Goal: Information Seeking & Learning: Find specific fact

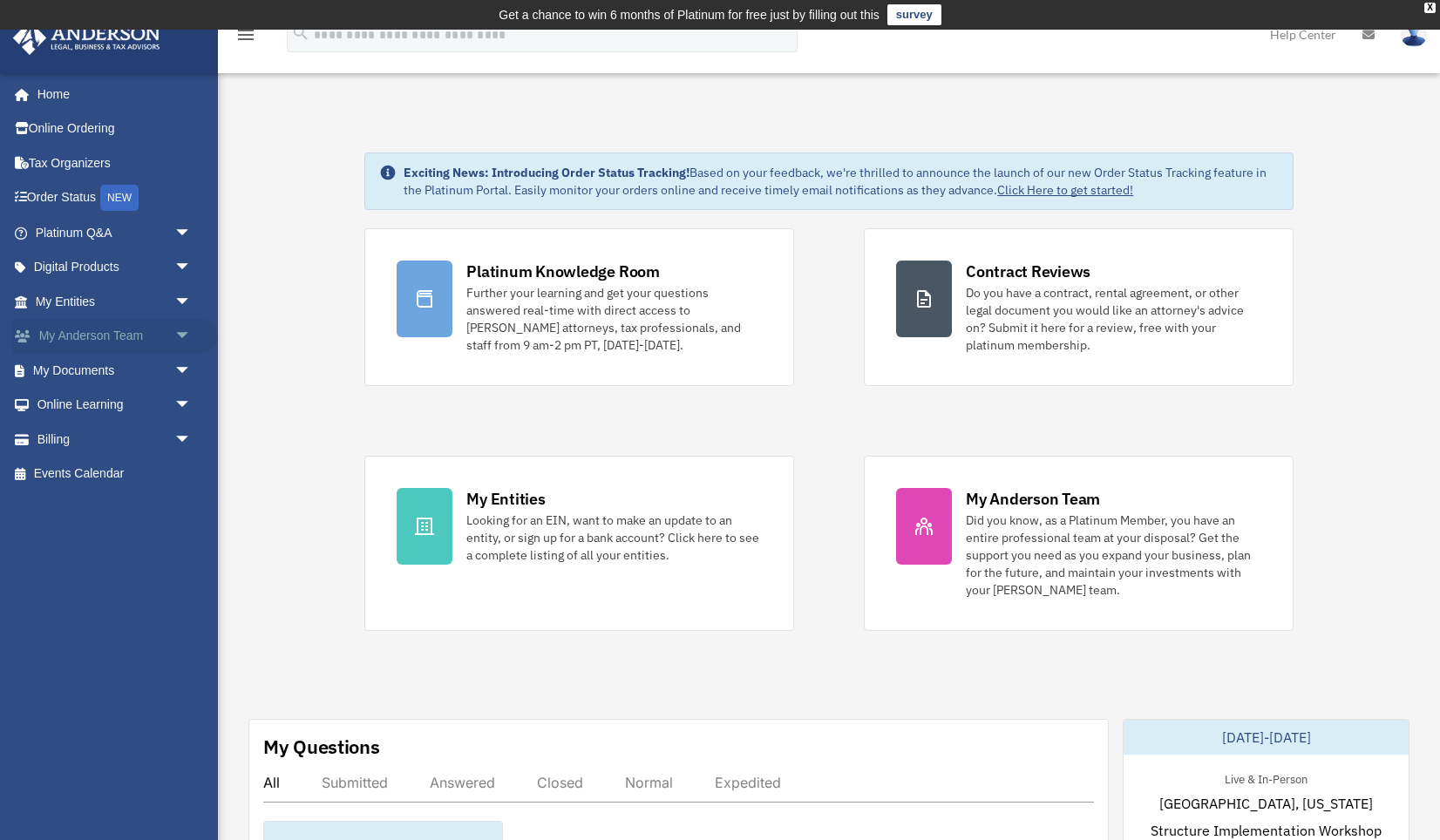
click at [185, 337] on span "arrow_drop_down" at bounding box center [192, 337] width 35 height 36
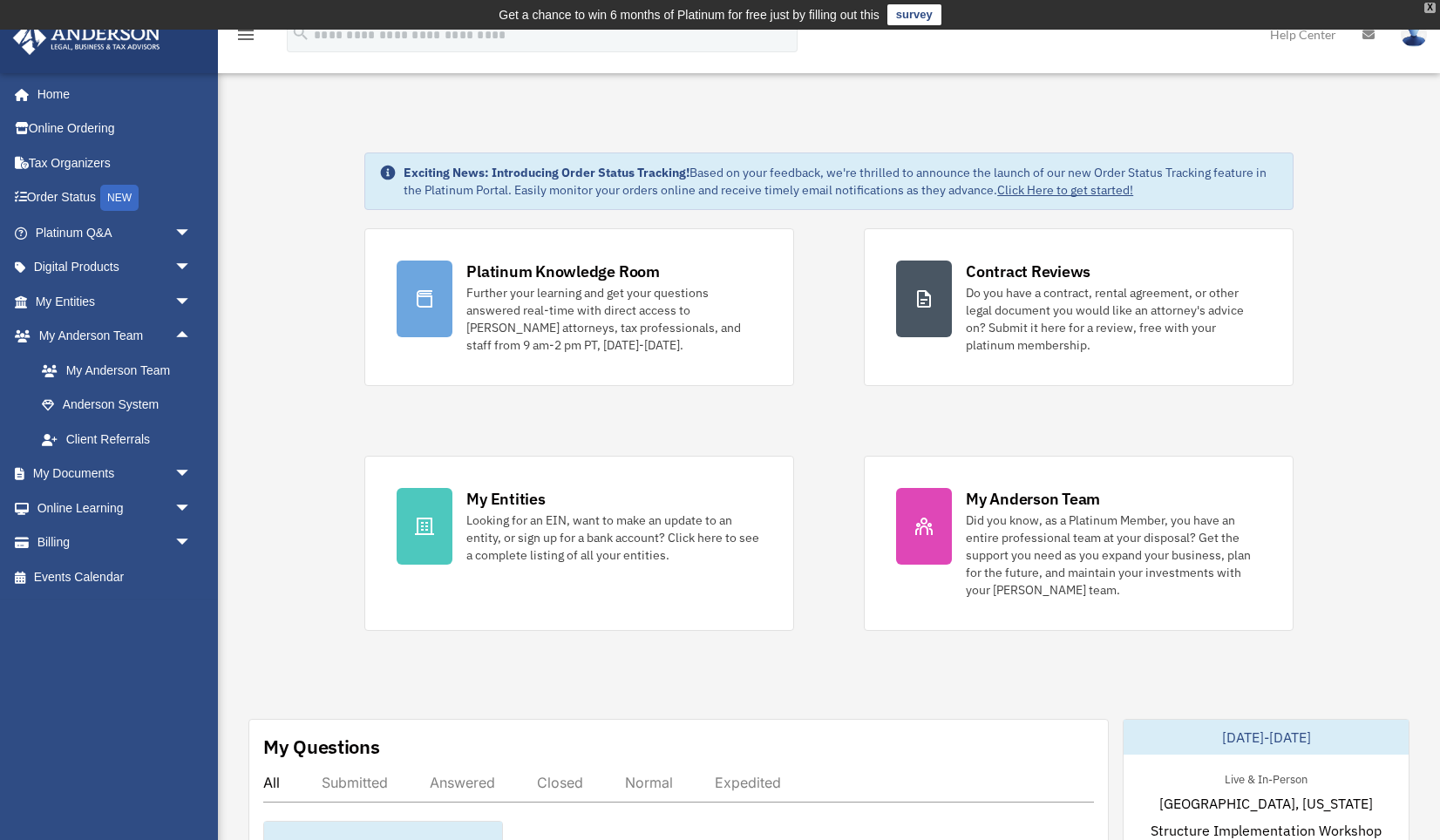
click at [1431, 10] on div "X" at bounding box center [1430, 8] width 12 height 11
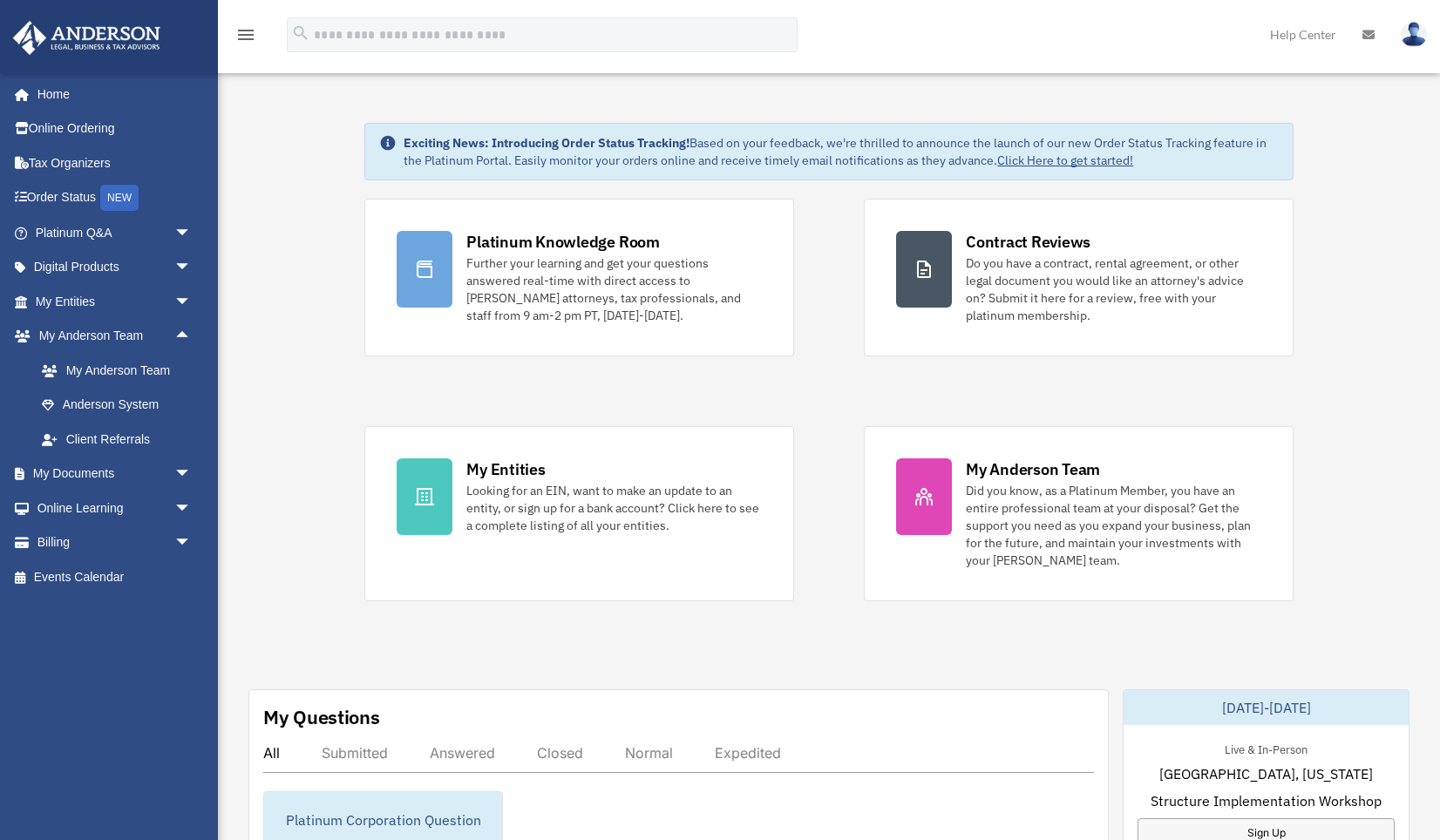
click at [1418, 33] on img at bounding box center [1414, 35] width 26 height 25
click at [115, 473] on link "My Documents arrow_drop_down" at bounding box center [115, 474] width 205 height 35
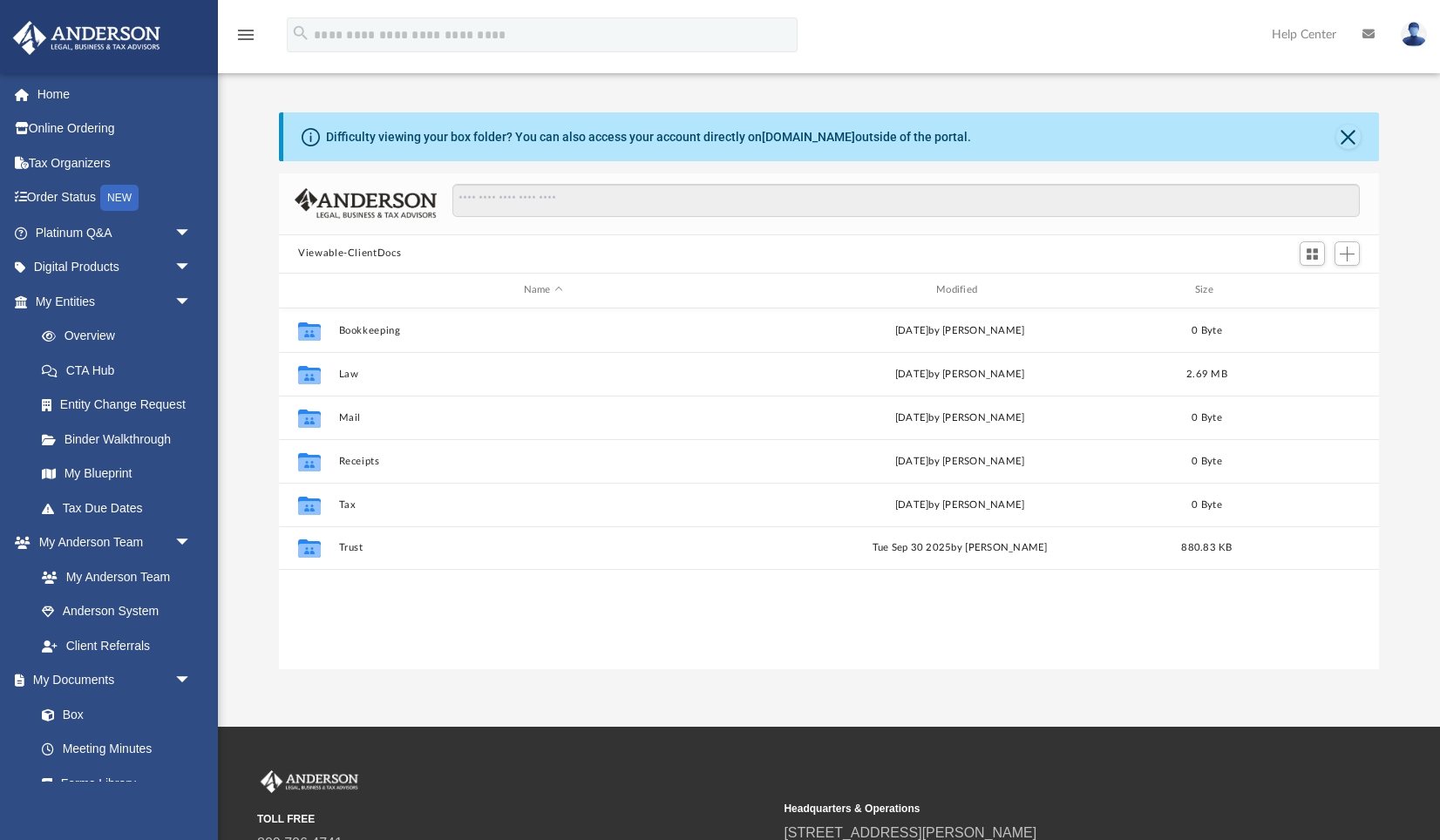
scroll to position [395, 1100]
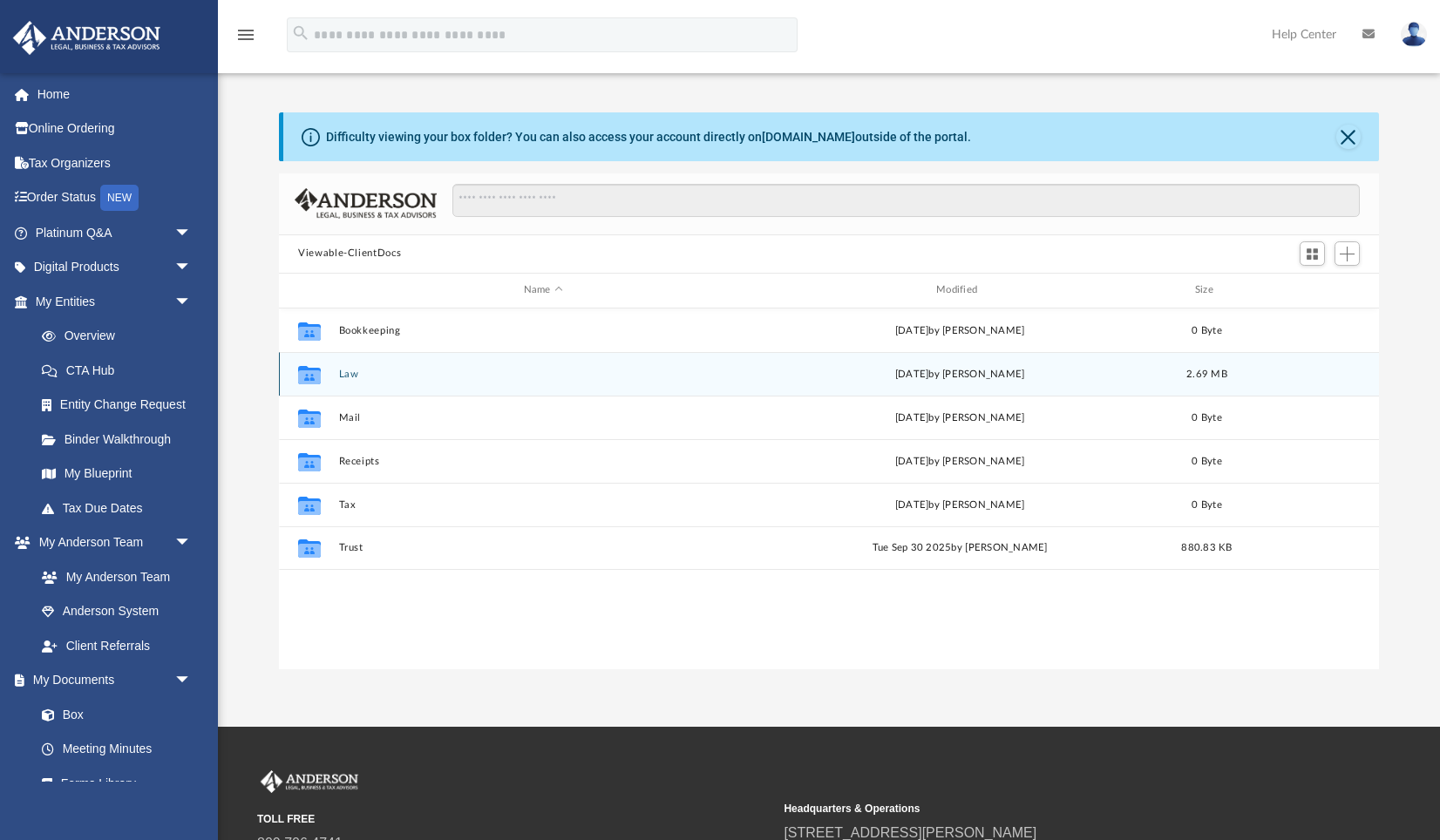
click at [413, 381] on div "Collaborated Folder Law [DATE] by [PERSON_NAME] 2.69 MB" at bounding box center [829, 373] width 1100 height 43
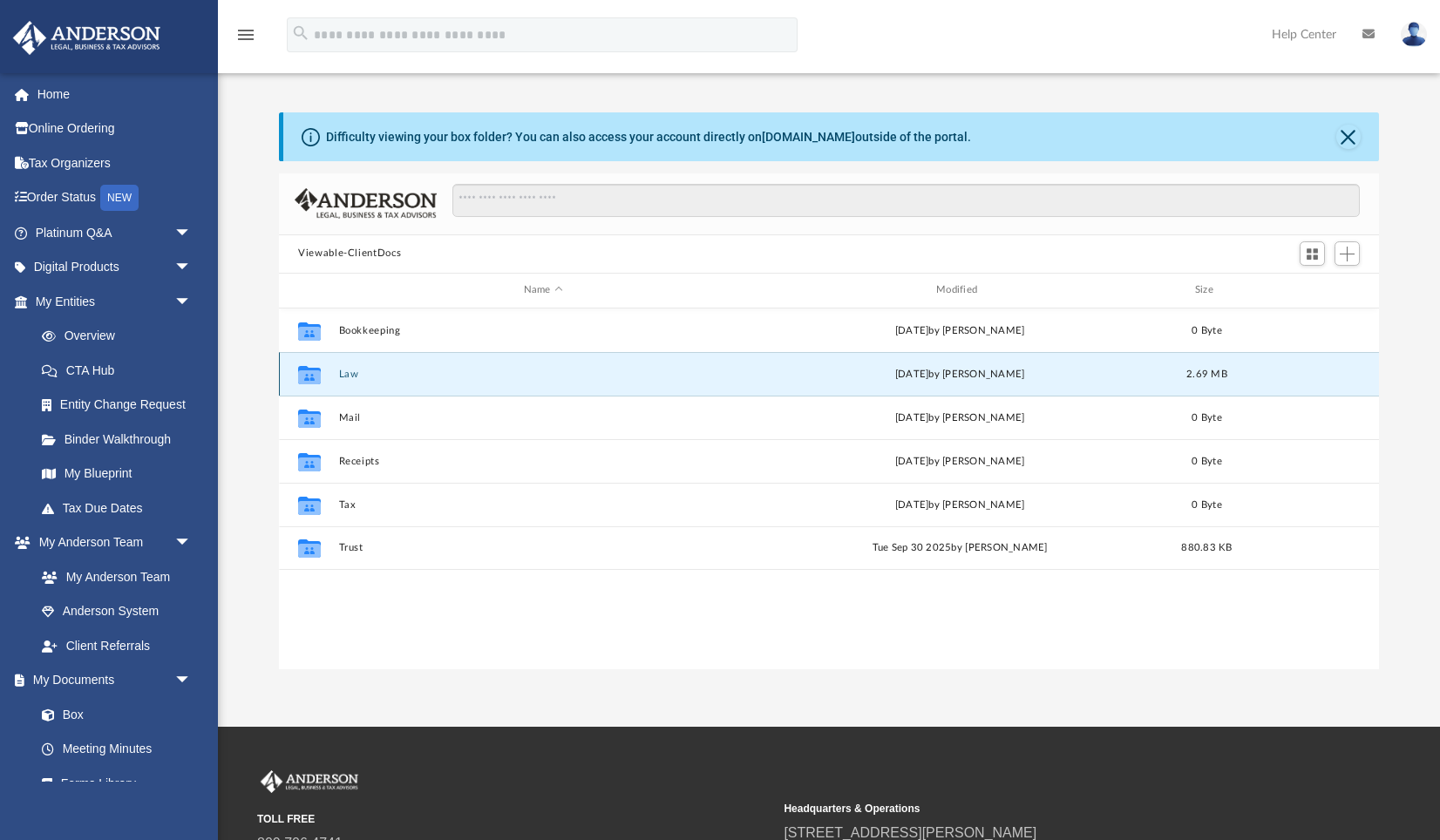
click at [350, 372] on button "Law" at bounding box center [544, 374] width 409 height 12
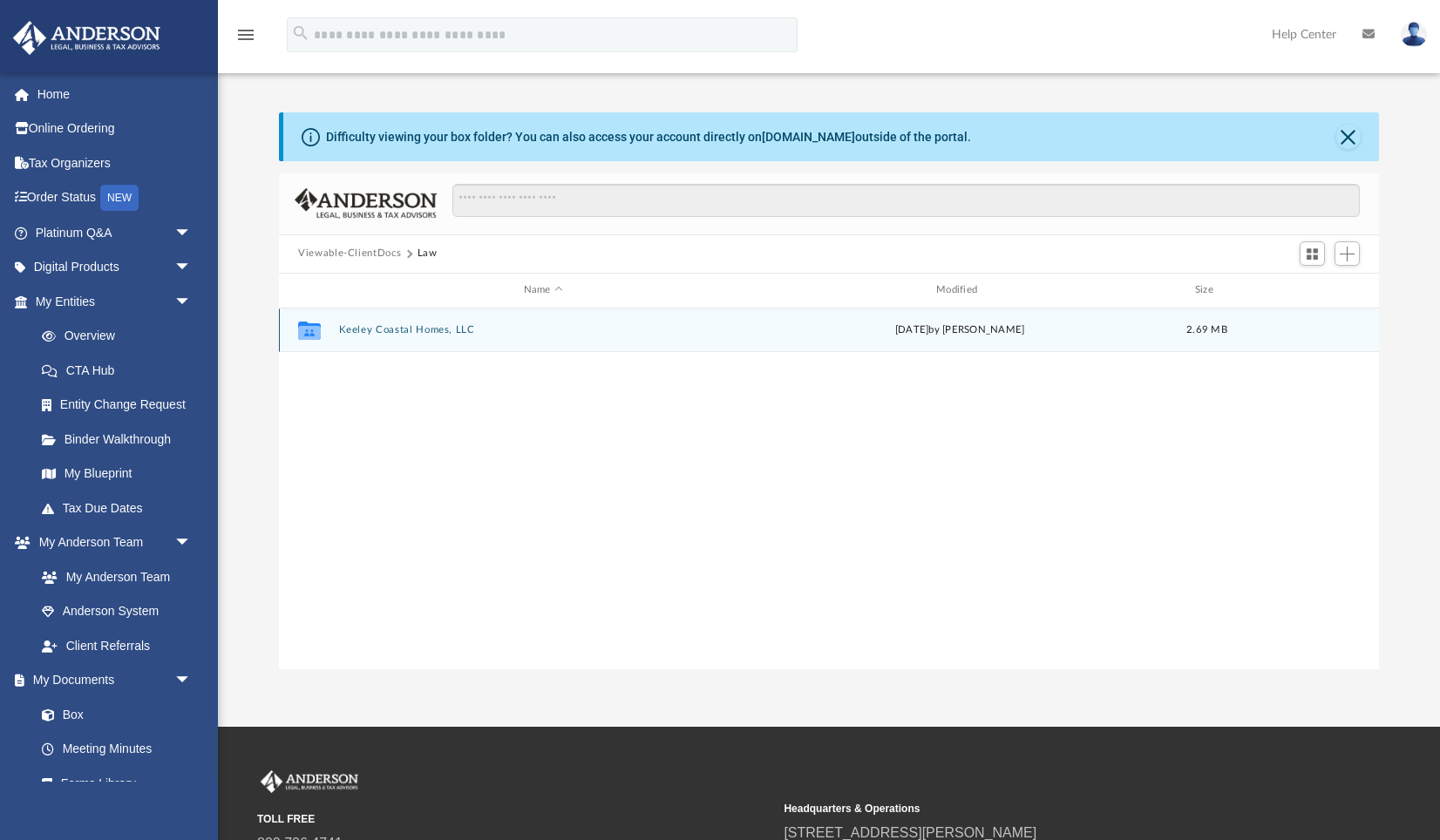
click at [365, 329] on button "Keeley Coastal Homes, LLC" at bounding box center [544, 330] width 409 height 12
click at [365, 329] on button "Initial Docs" at bounding box center [544, 330] width 409 height 12
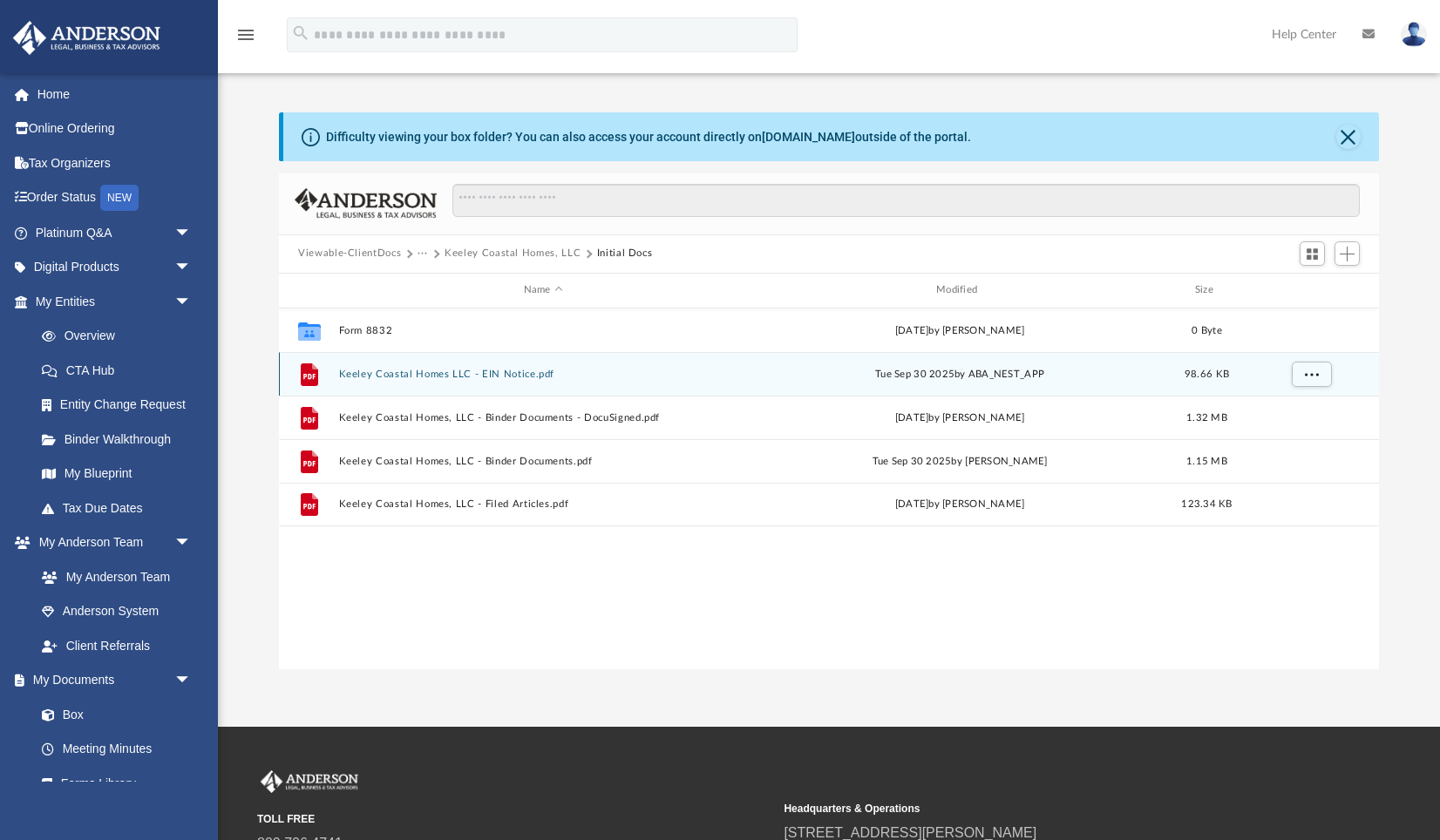
click at [383, 369] on button "Keeley Coastal Homes LLC - EIN Notice.pdf" at bounding box center [544, 374] width 409 height 12
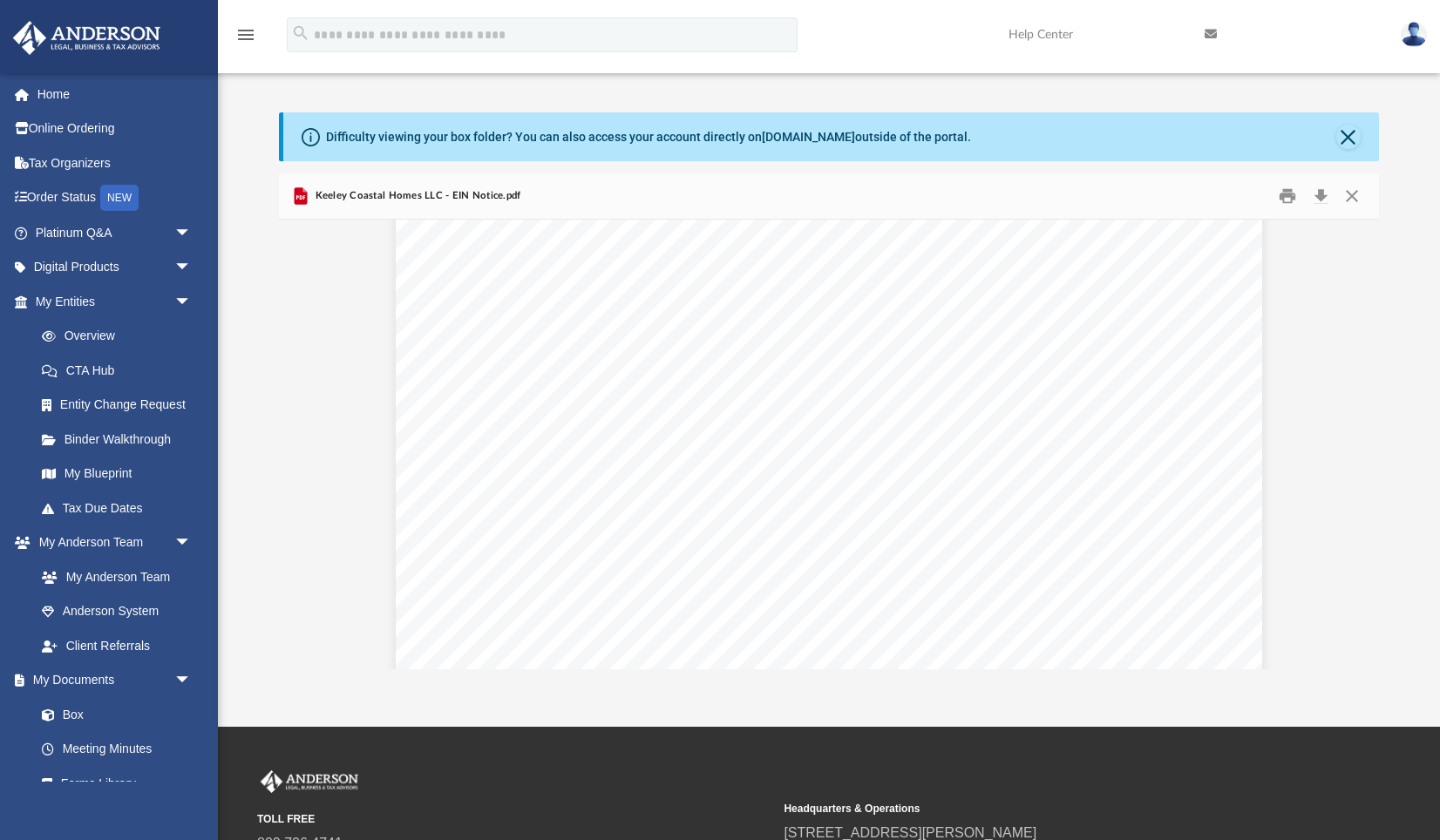
scroll to position [1899, 0]
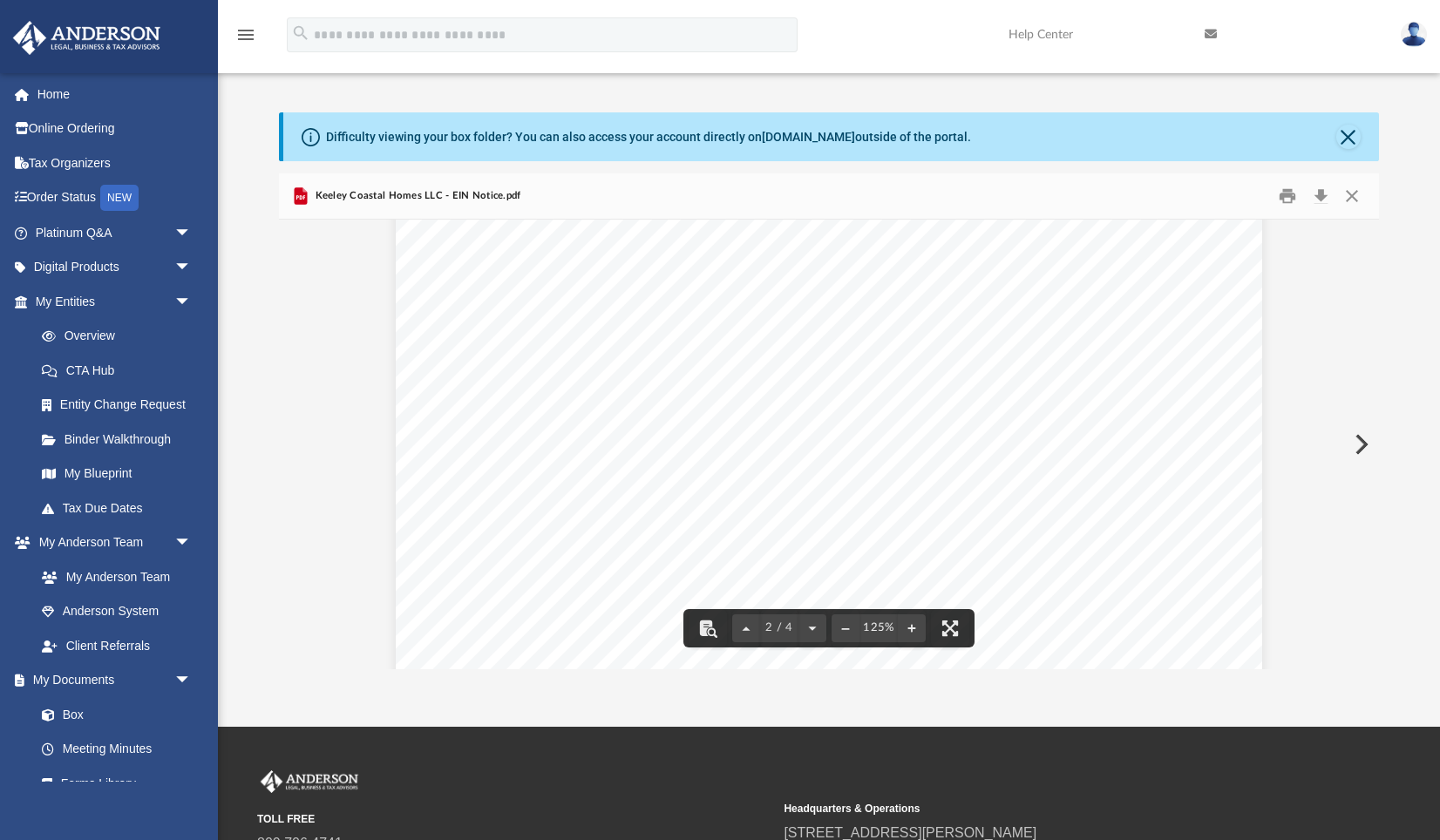
drag, startPoint x: 891, startPoint y: 366, endPoint x: 769, endPoint y: 351, distance: 122.9
click at [769, 351] on div "The confirmation letter will be mailed to the applicant. This letter will be th…" at bounding box center [829, 197] width 866 height 1225
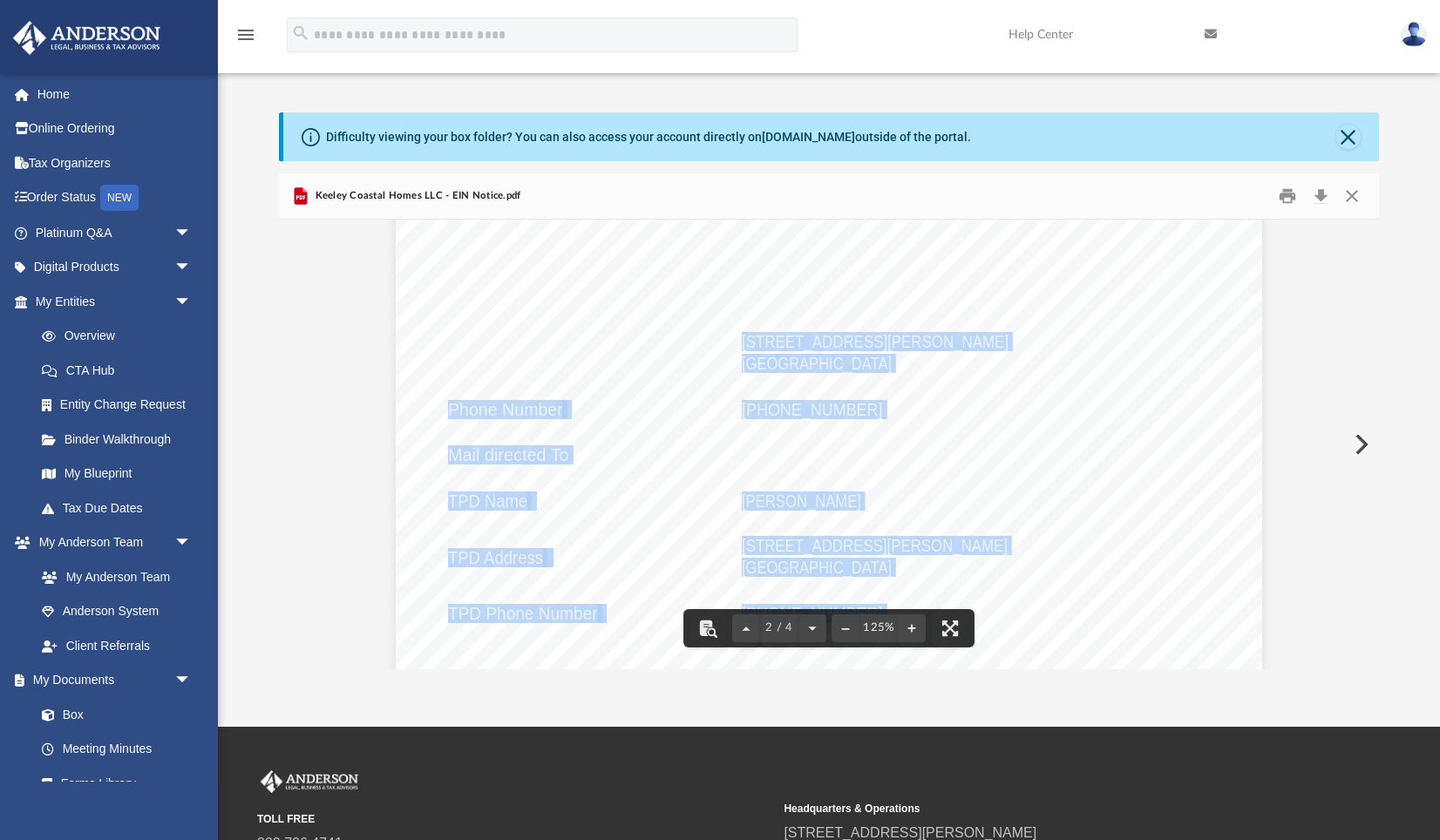
drag, startPoint x: 746, startPoint y: 341, endPoint x: 895, endPoint y: 359, distance: 150.1
click at [895, 359] on div "The confirmation letter will be mailed to the applicant. This letter will be th…" at bounding box center [829, 197] width 866 height 1225
click at [934, 378] on div "The confirmation letter will be mailed to the applicant. This letter will be th…" at bounding box center [829, 197] width 866 height 1225
click at [943, 301] on div "The confirmation letter will be mailed to the applicant. This letter will be th…" at bounding box center [829, 197] width 866 height 1225
click at [1101, 344] on div "The confirmation letter will be mailed to the applicant. This letter will be th…" at bounding box center [829, 197] width 866 height 1225
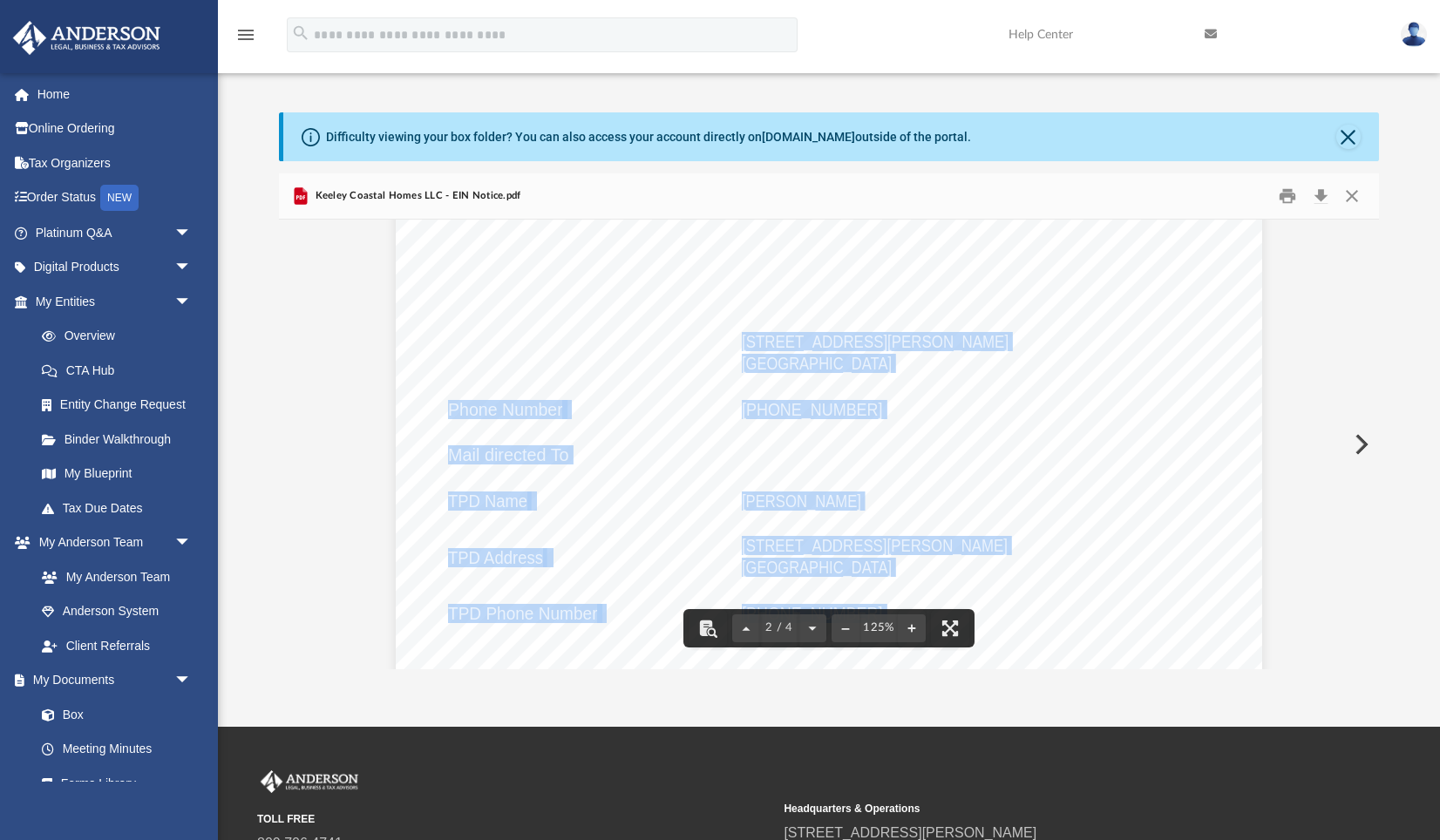
click at [623, 352] on div "The confirmation letter will be mailed to the applicant. This letter will be th…" at bounding box center [829, 197] width 866 height 1225
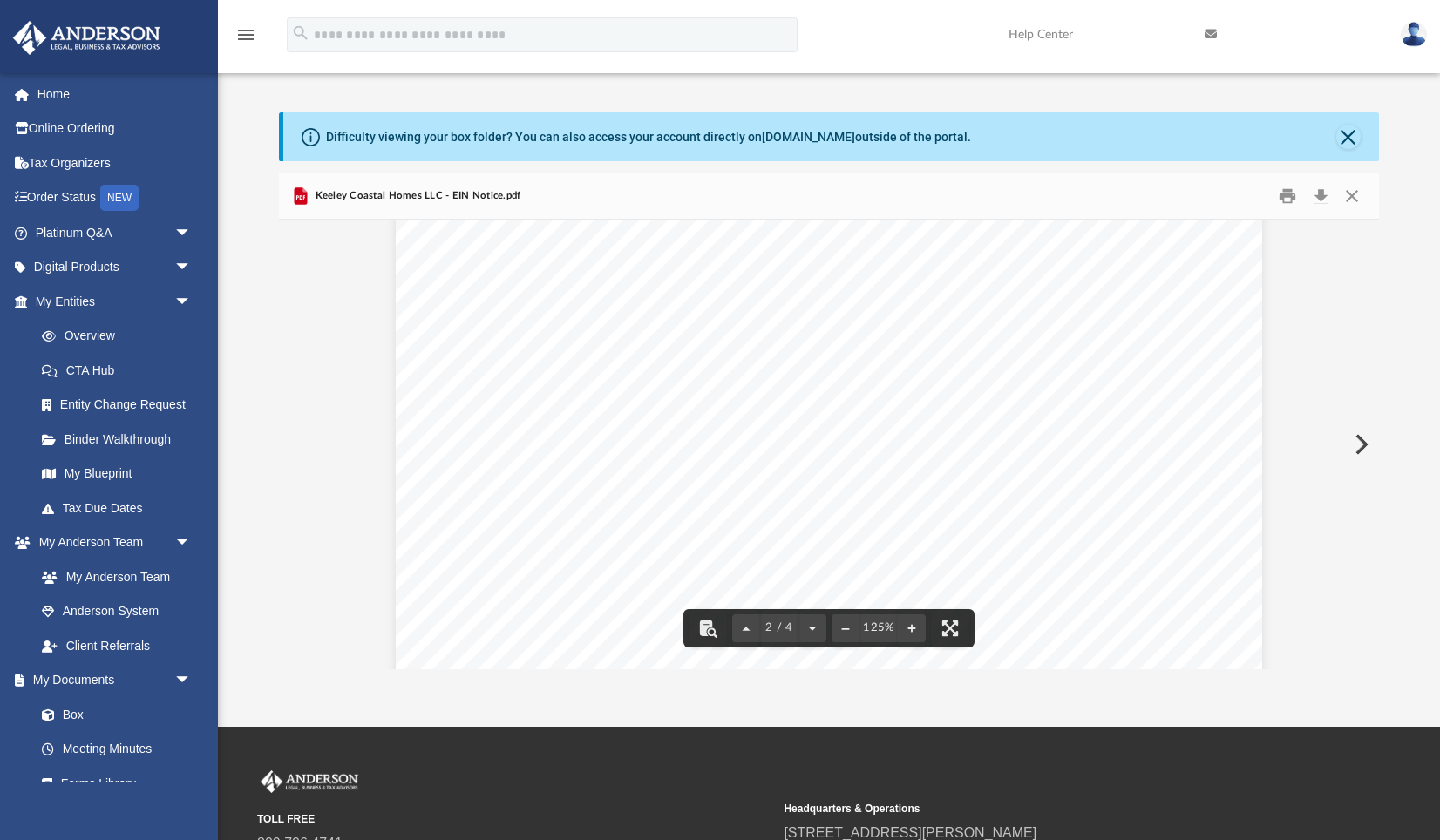
click at [562, 354] on span "Physical Location" at bounding box center [515, 354] width 134 height 17
drag, startPoint x: 742, startPoint y: 340, endPoint x: 888, endPoint y: 357, distance: 147.0
click at [888, 357] on div "The confirmation letter will be mailed to the applicant. This letter will be th…" at bounding box center [829, 197] width 866 height 1225
click at [972, 355] on div "The confirmation letter will be mailed to the applicant. This letter will be th…" at bounding box center [829, 197] width 866 height 1225
click at [890, 337] on span "3225 MCLEOD DR SUITE 100" at bounding box center [875, 341] width 267 height 17
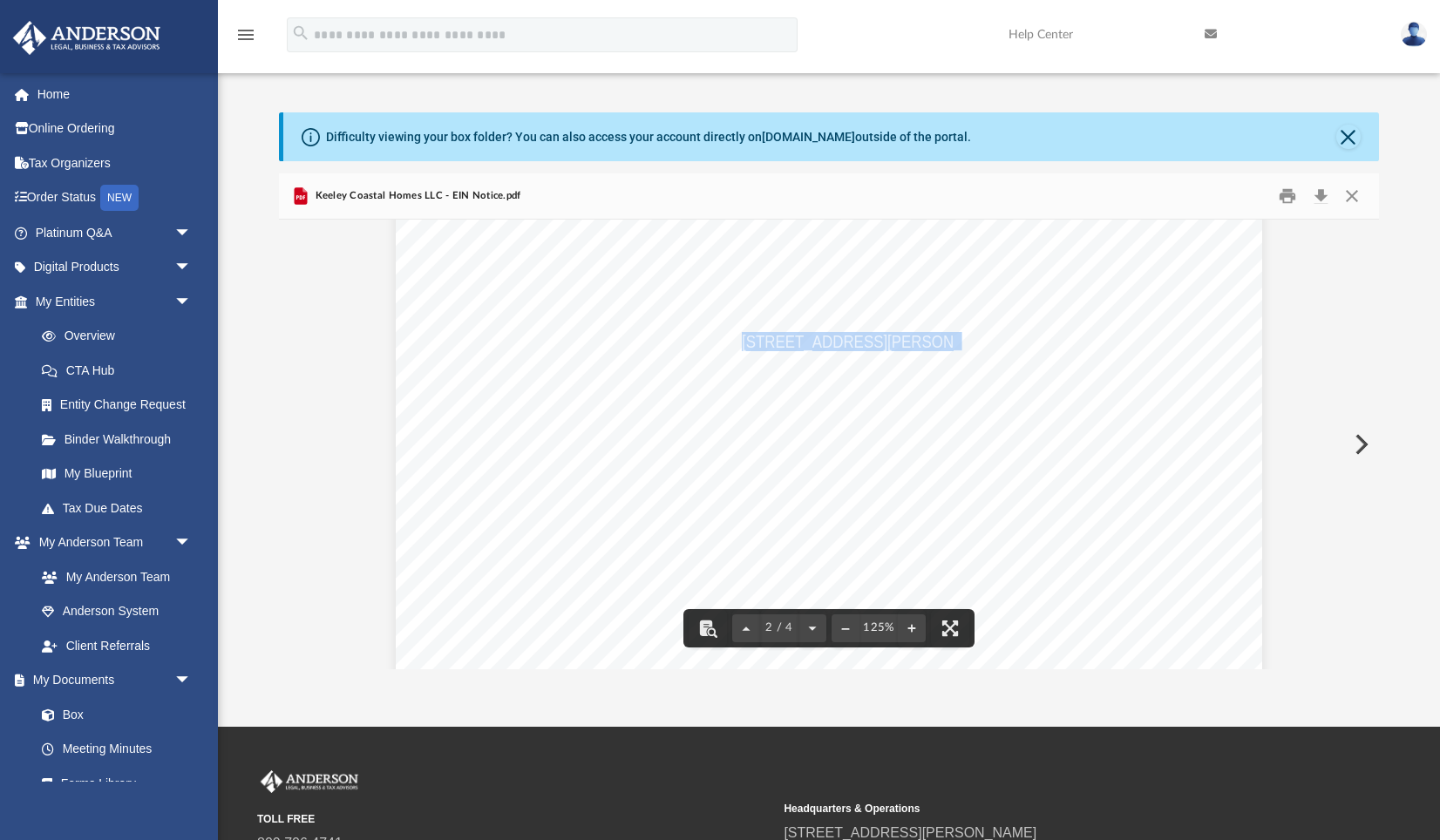
drag, startPoint x: 745, startPoint y: 342, endPoint x: 939, endPoint y: 340, distance: 194.0
click at [939, 340] on span "3225 MCLEOD DR SUITE 100" at bounding box center [875, 341] width 267 height 17
click at [767, 342] on span "3225 MCLEOD DR SUITE 100" at bounding box center [875, 341] width 267 height 17
drag, startPoint x: 743, startPoint y: 342, endPoint x: 889, endPoint y: 363, distance: 147.5
click at [889, 363] on div "The confirmation letter will be mailed to the applicant. This letter will be th…" at bounding box center [829, 197] width 866 height 1225
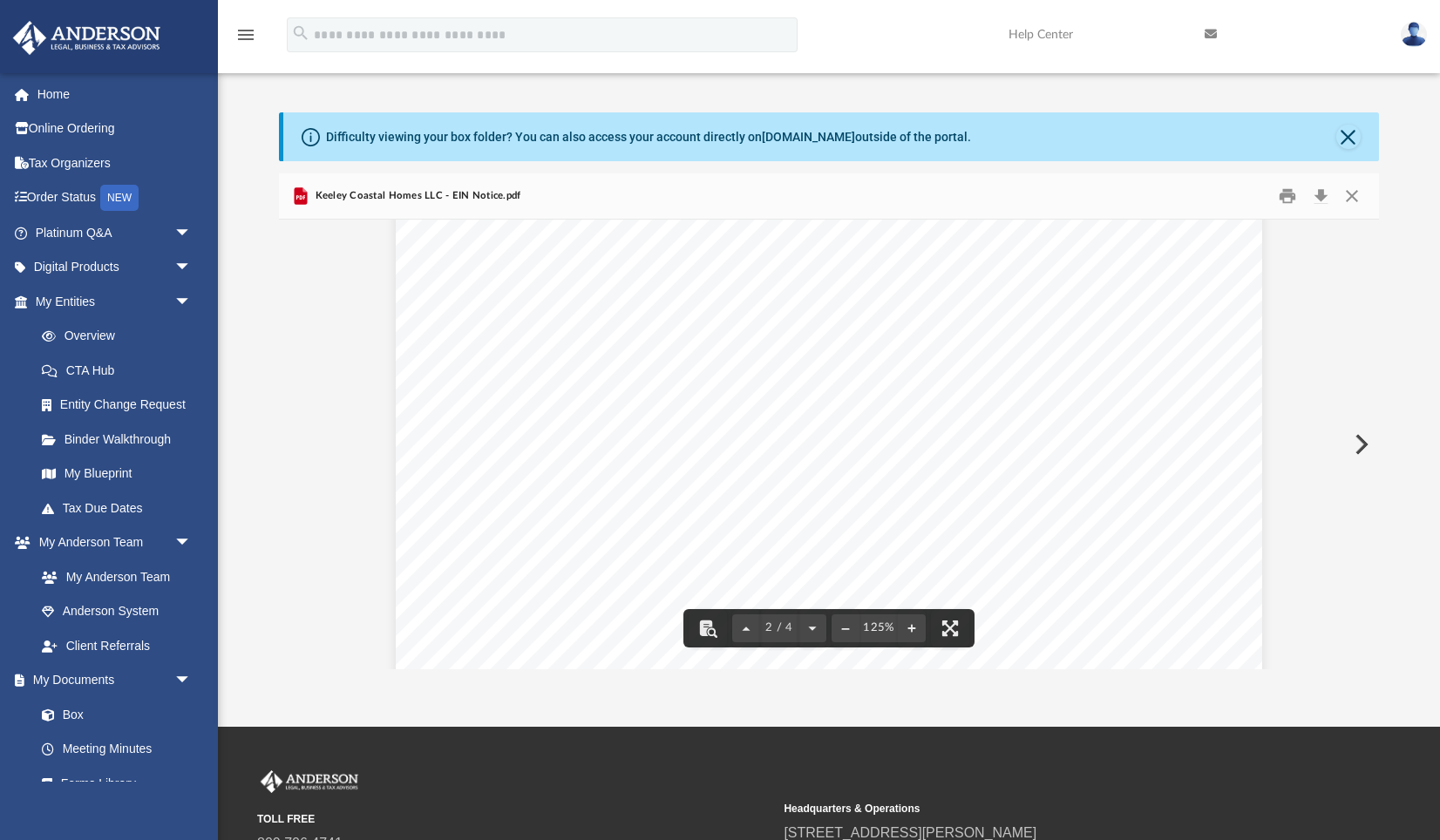
click at [955, 359] on div "The confirmation letter will be mailed to the applicant. This letter will be th…" at bounding box center [829, 197] width 866 height 1225
click at [797, 350] on span "3225 MCLEOD DR SUITE 100" at bounding box center [875, 341] width 267 height 17
click at [880, 410] on div "The confirmation letter will be mailed to the applicant. This letter will be th…" at bounding box center [829, 197] width 866 height 1225
click at [1087, 543] on div "The confirmation letter will be mailed to the applicant. This letter will be th…" at bounding box center [829, 197] width 866 height 1225
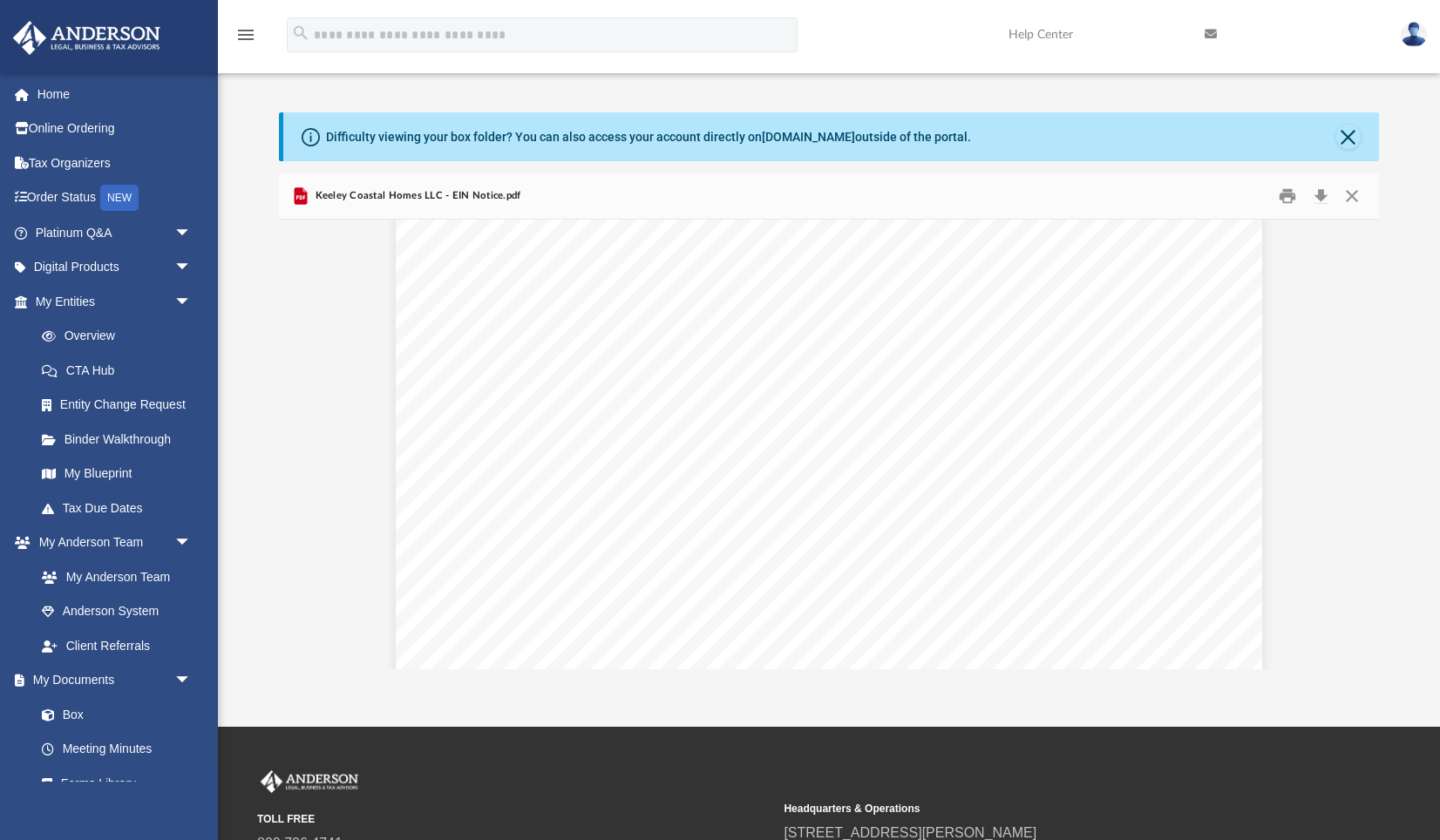
scroll to position [1533, 0]
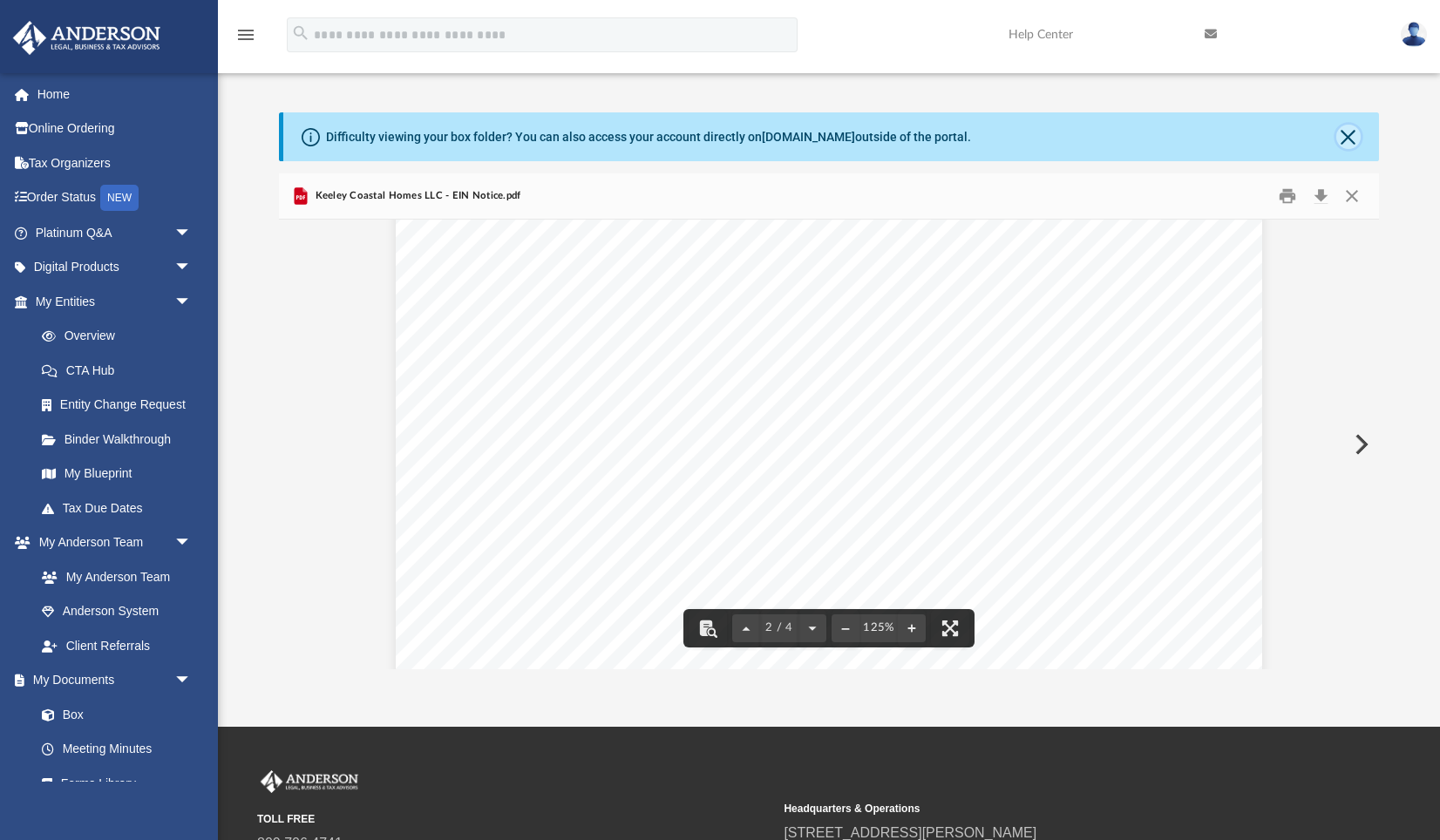
click at [1348, 138] on button "Close" at bounding box center [1348, 136] width 24 height 24
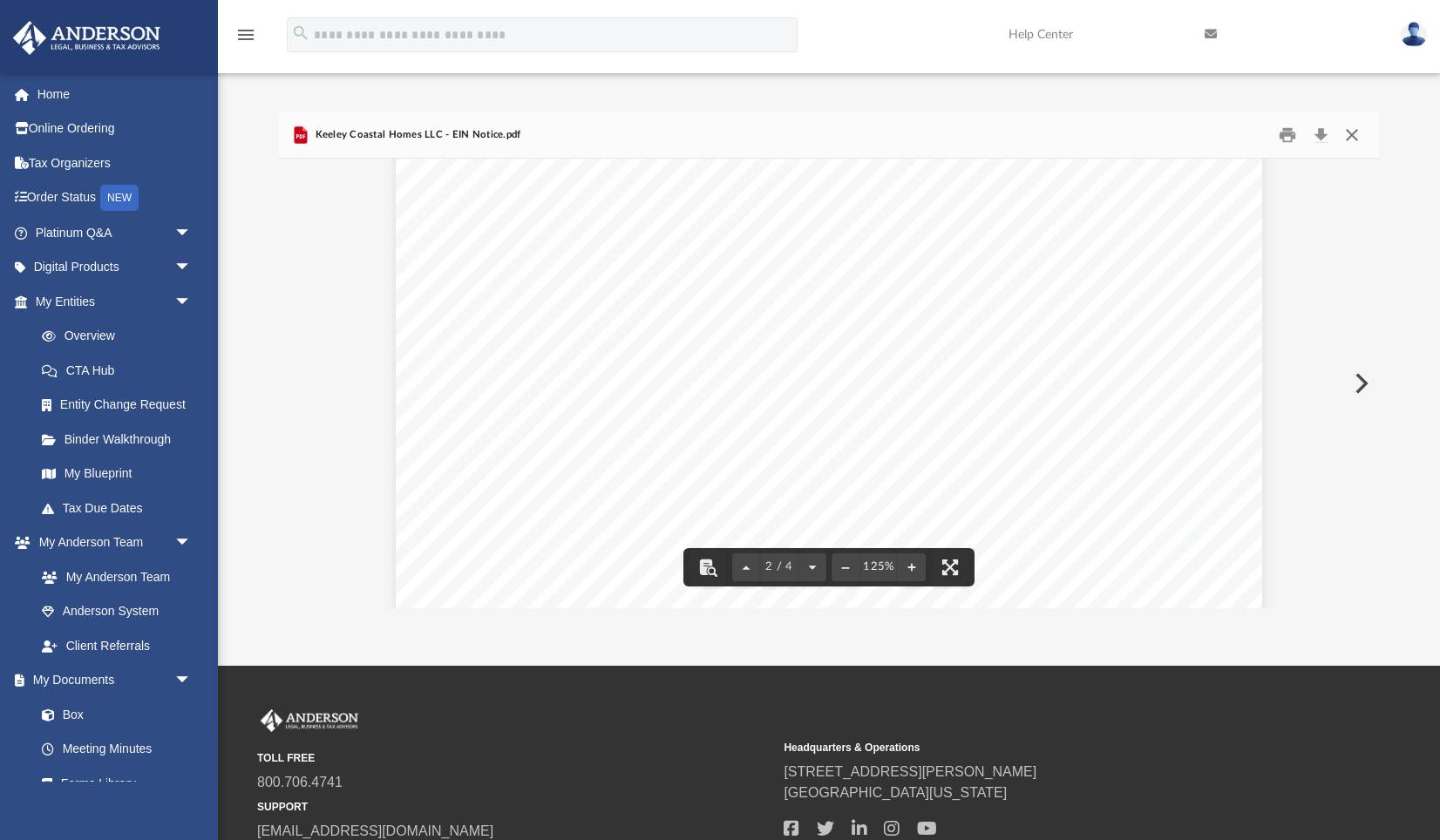
click at [1350, 134] on button "Close" at bounding box center [1352, 135] width 32 height 27
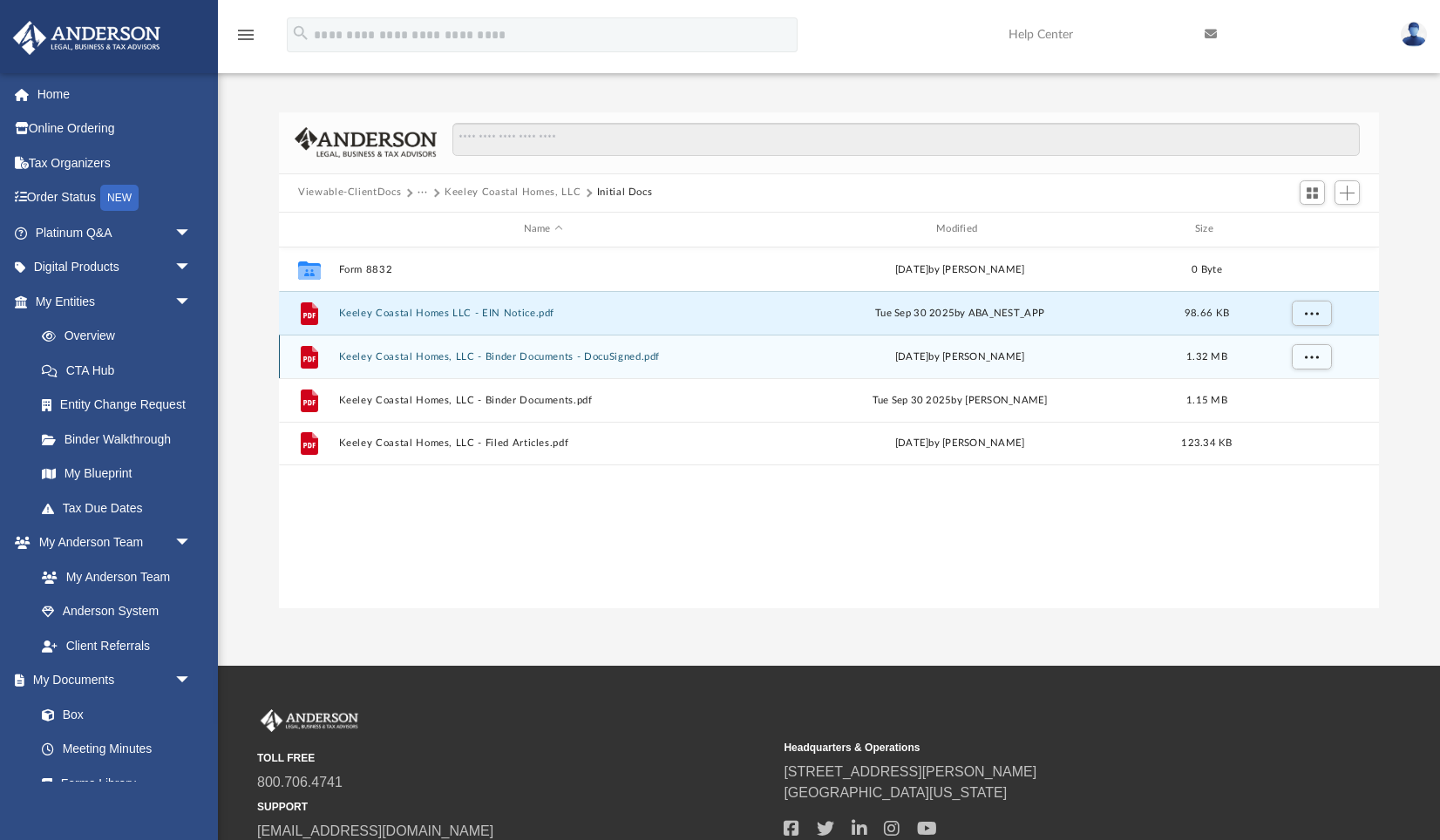
click at [600, 359] on button "Keeley Coastal Homes, LLC - Binder Documents - DocuSigned.pdf" at bounding box center [544, 357] width 409 height 12
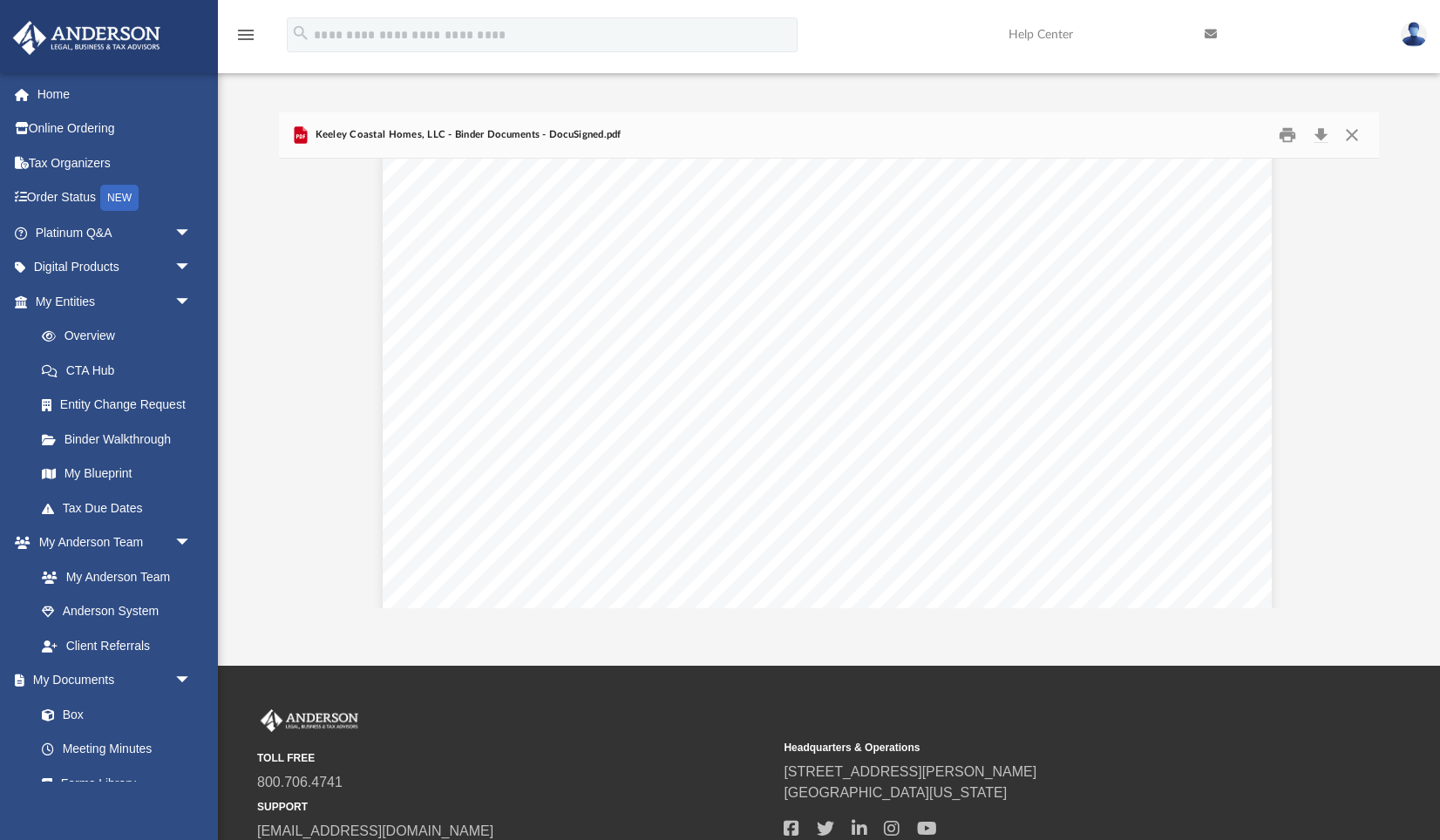
scroll to position [15429, 2]
